Goal: Download file/media

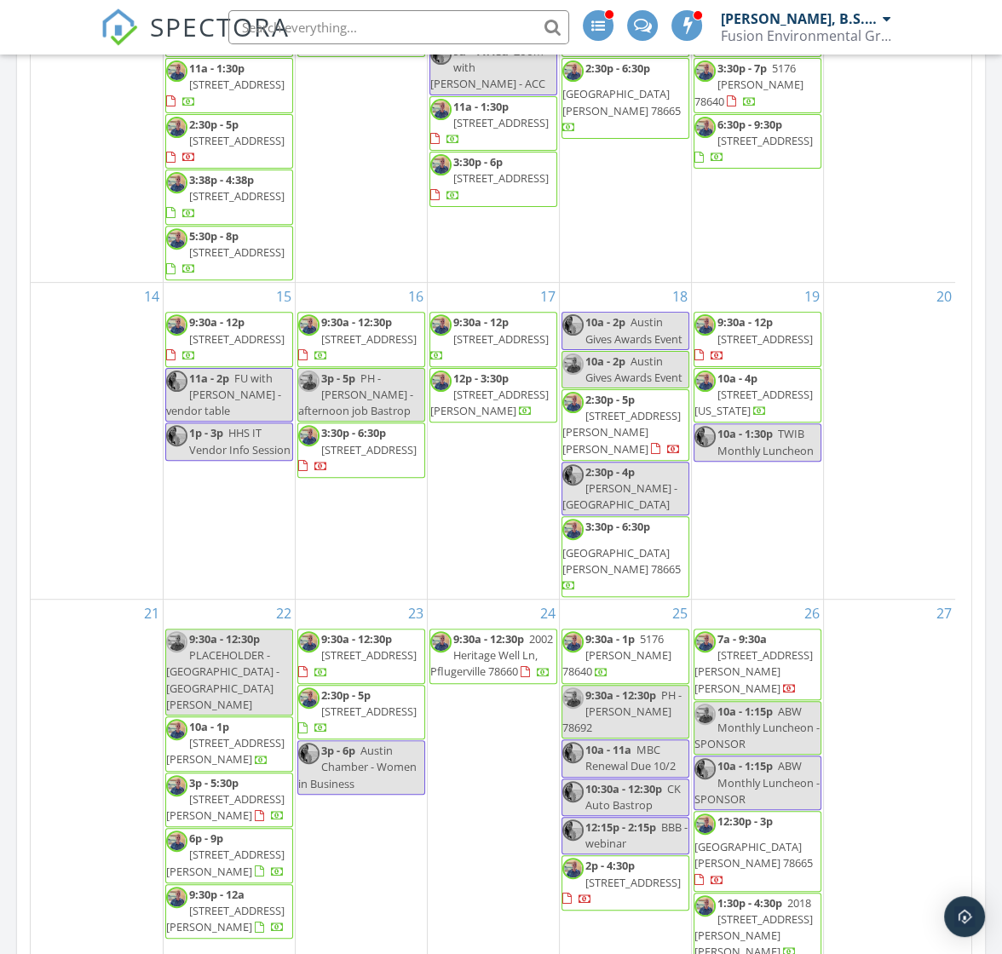
scroll to position [851, 0]
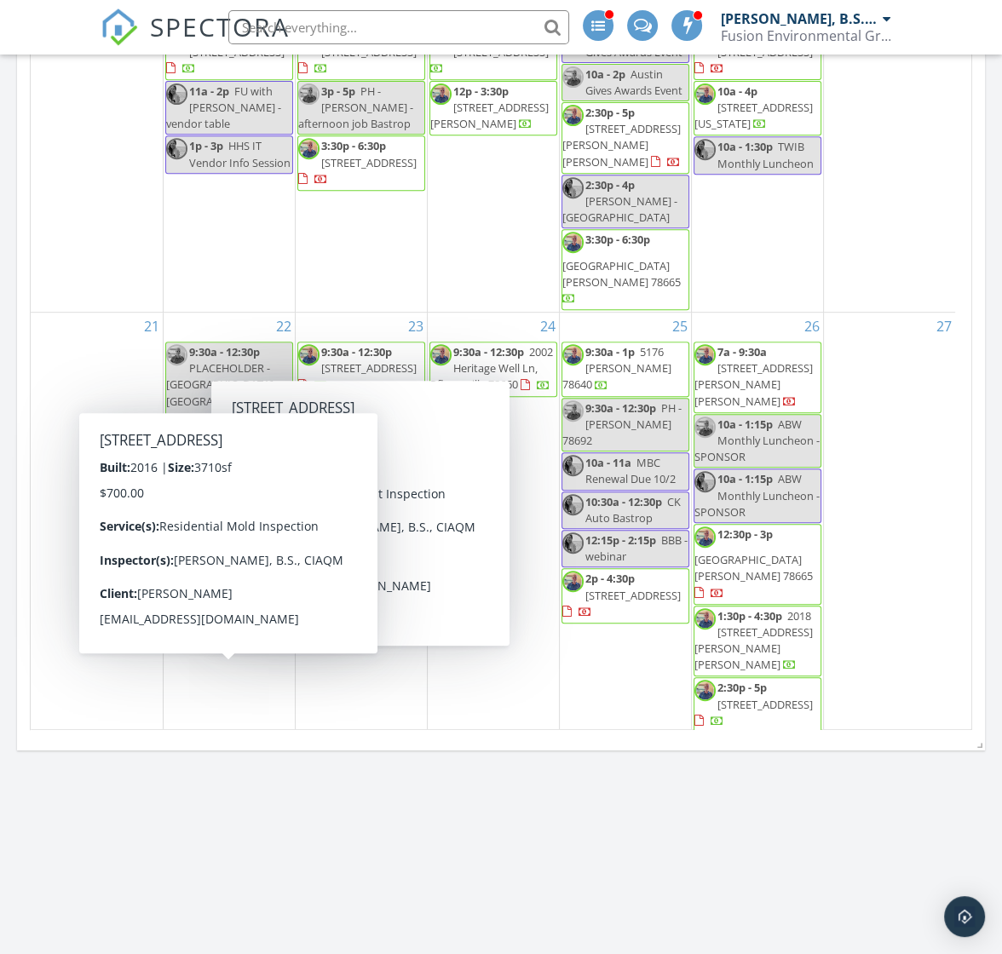
click at [244, 783] on span "[STREET_ADDRESS]" at bounding box center [236, 790] width 95 height 15
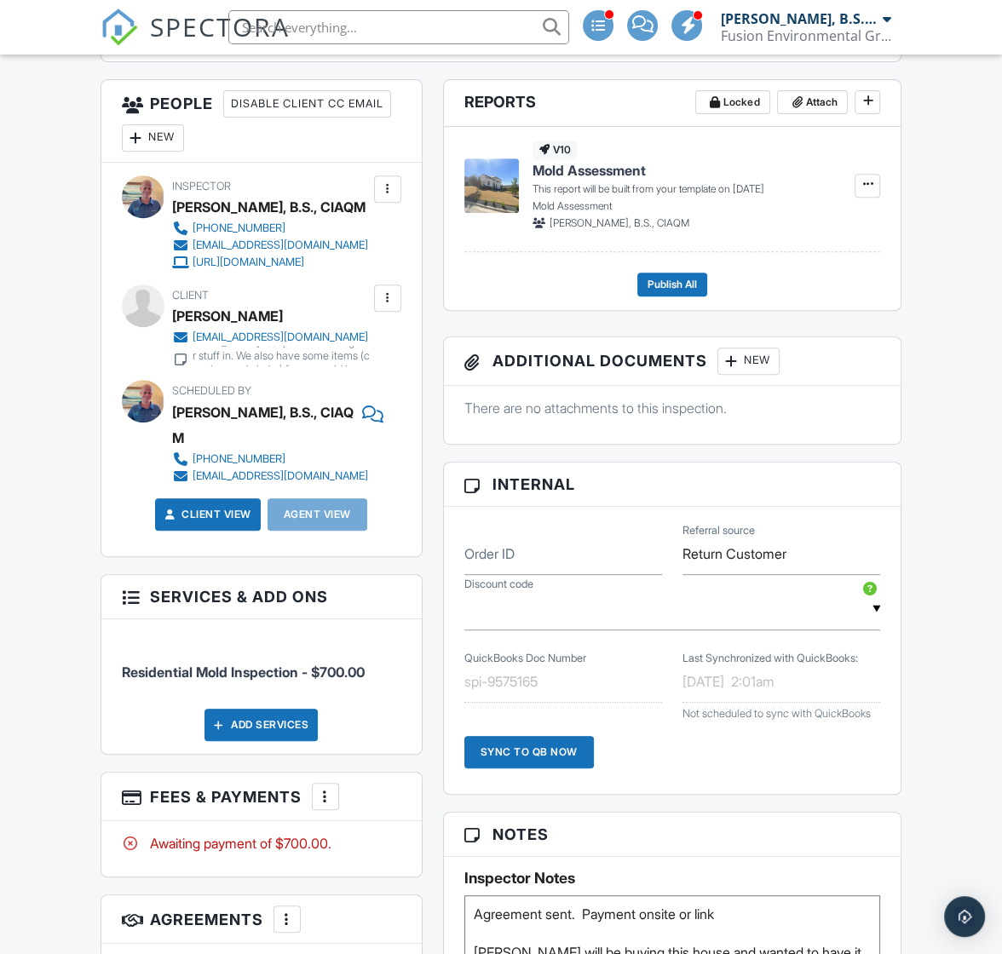
scroll to position [851, 0]
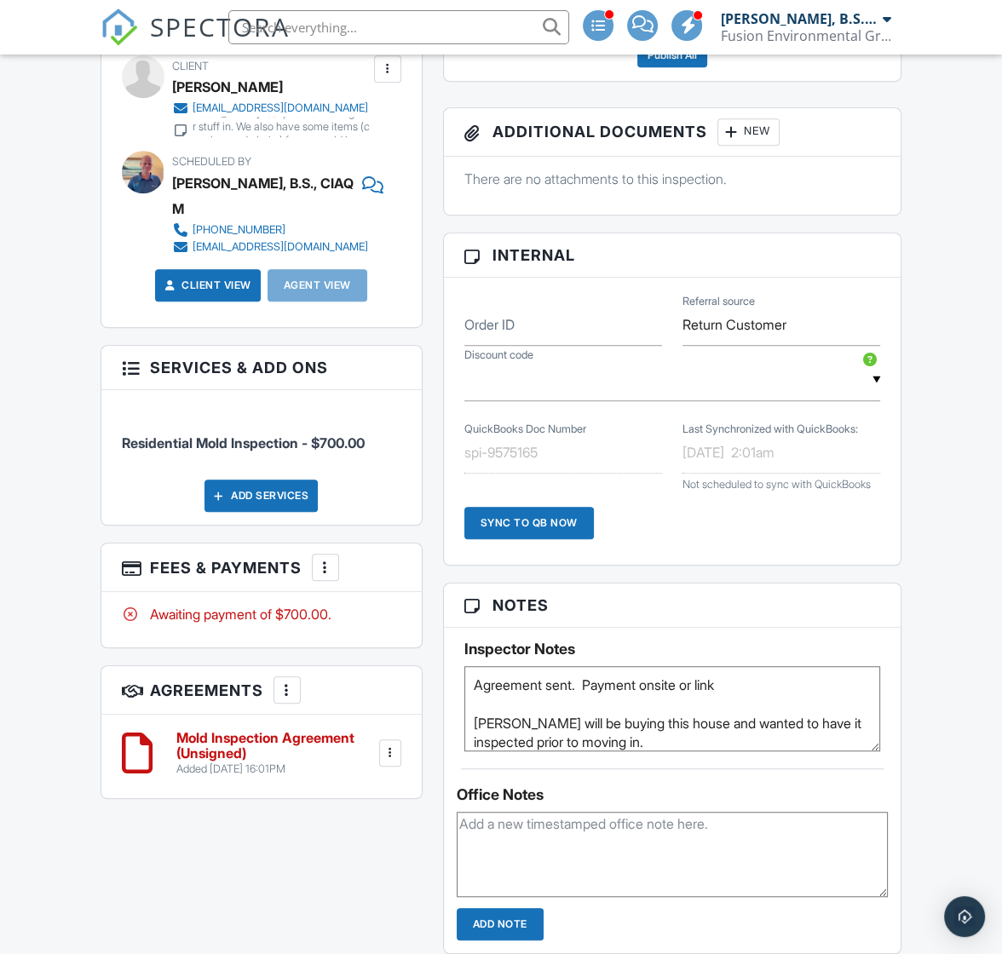
click at [392, 745] on div at bounding box center [390, 753] width 17 height 17
click at [364, 906] on li "Download" at bounding box center [342, 927] width 97 height 43
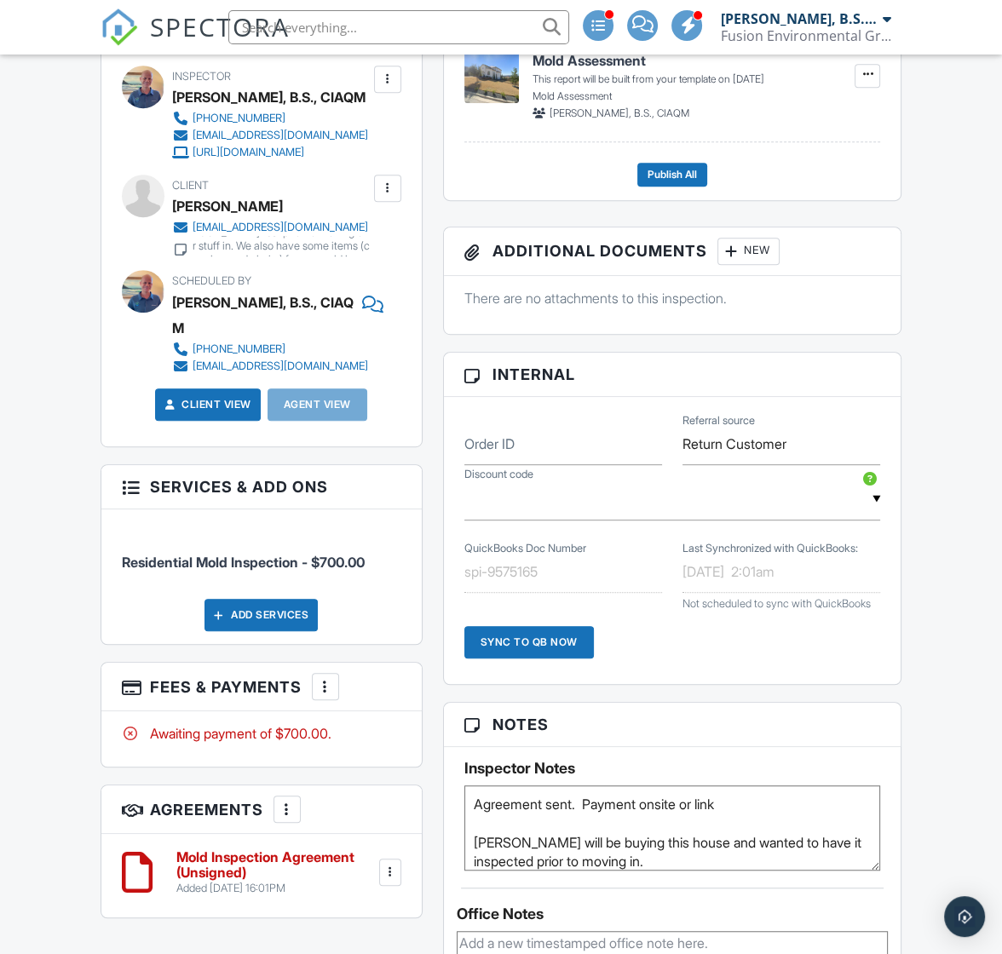
scroll to position [532, 0]
